Goal: Information Seeking & Learning: Learn about a topic

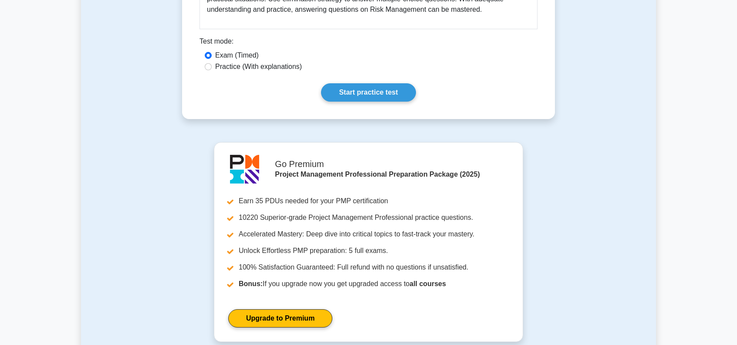
scroll to position [479, 0]
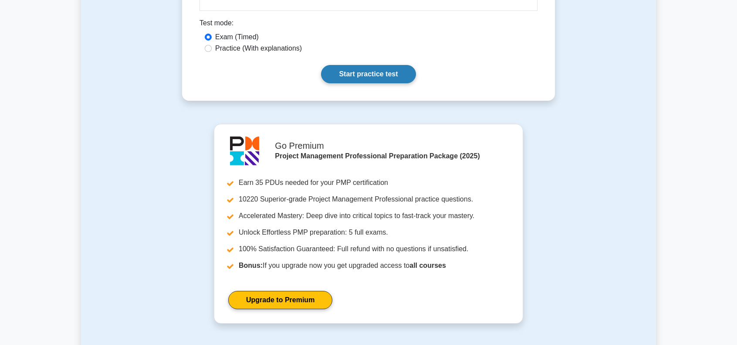
click at [339, 71] on link "Start practice test" at bounding box center [368, 74] width 95 height 18
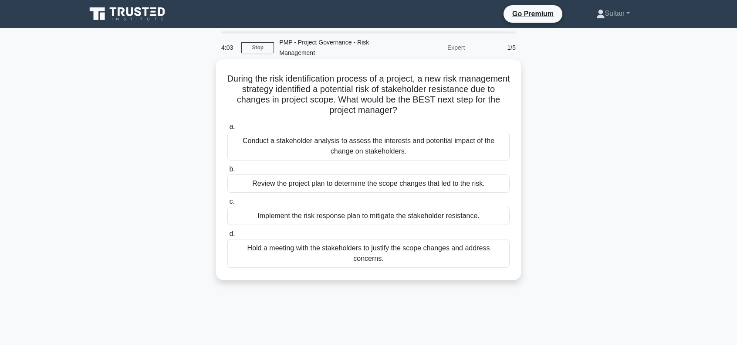
click at [389, 145] on div "Conduct a stakeholder analysis to assess the interests and potential impact of …" at bounding box center [368, 146] width 282 height 29
click at [227, 129] on input "a. Conduct a stakeholder analysis to assess the interests and potential impact …" at bounding box center [227, 127] width 0 height 6
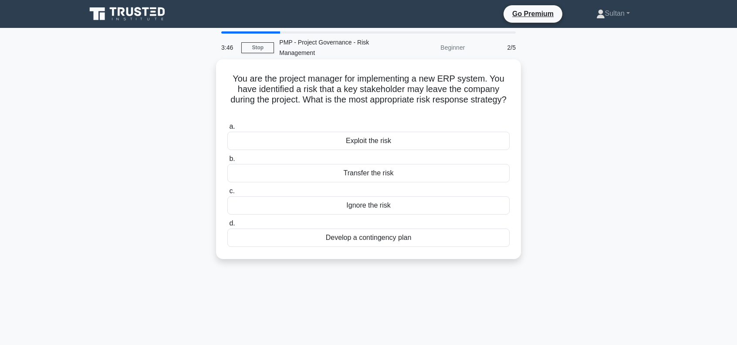
click at [379, 235] on div "Develop a contingency plan" at bounding box center [368, 237] width 282 height 18
click at [227, 226] on input "d. Develop a contingency plan" at bounding box center [227, 223] width 0 height 6
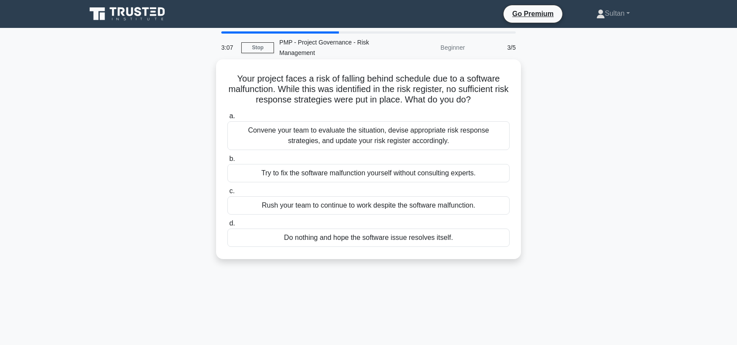
click at [330, 135] on div "Convene your team to evaluate the situation, devise appropriate risk response s…" at bounding box center [368, 135] width 282 height 29
click at [227, 119] on input "a. Convene your team to evaluate the situation, devise appropriate risk respons…" at bounding box center [227, 116] width 0 height 6
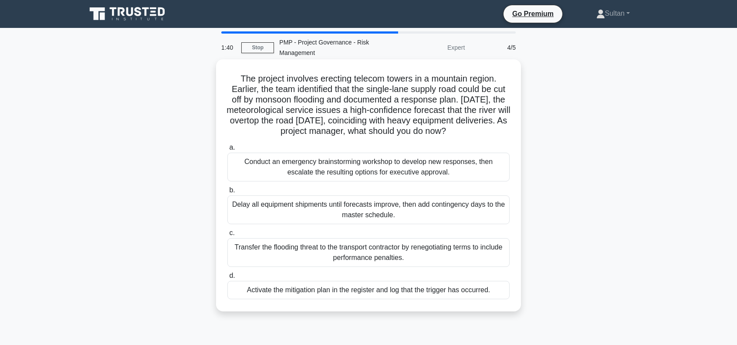
click at [347, 291] on div "Activate the mitigation plan in the register and log that the trigger has occur…" at bounding box center [368, 289] width 282 height 18
click at [227, 278] on input "d. Activate the mitigation plan in the register and log that the trigger has oc…" at bounding box center [227, 276] width 0 height 6
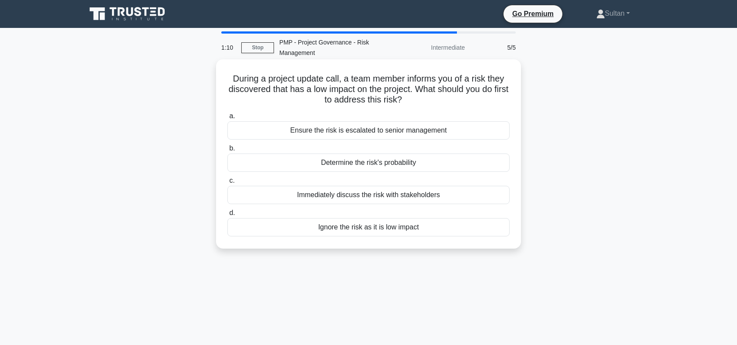
click at [368, 166] on div "Determine the risk's probability" at bounding box center [368, 162] width 282 height 18
click at [227, 151] on input "b. Determine the risk's probability" at bounding box center [227, 148] width 0 height 6
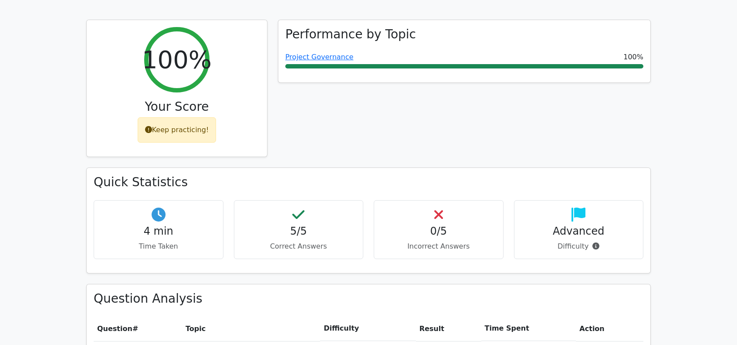
scroll to position [348, 0]
